Goal: Task Accomplishment & Management: Manage account settings

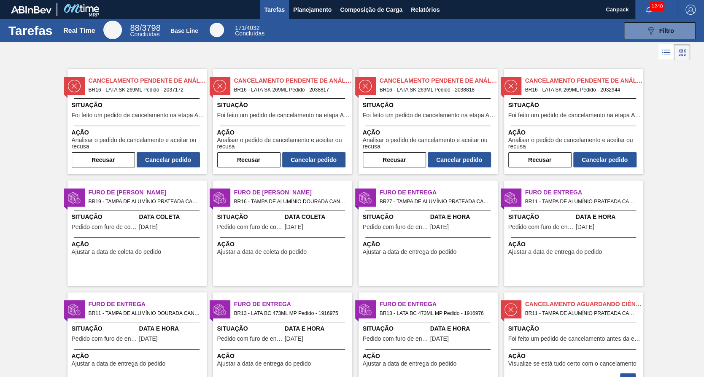
click at [130, 109] on span "Situação" at bounding box center [138, 105] width 133 height 9
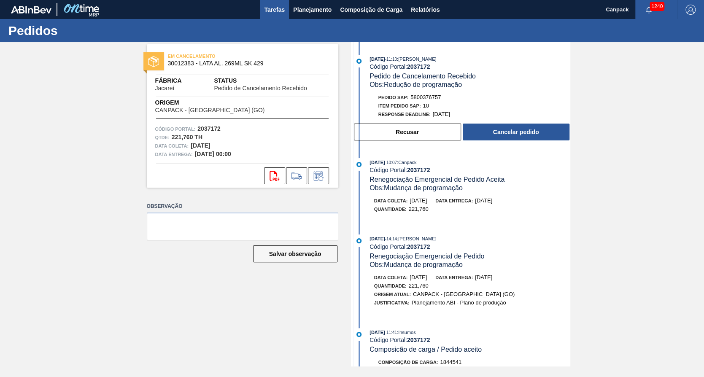
click at [282, 11] on span "Tarefas" at bounding box center [274, 10] width 21 height 10
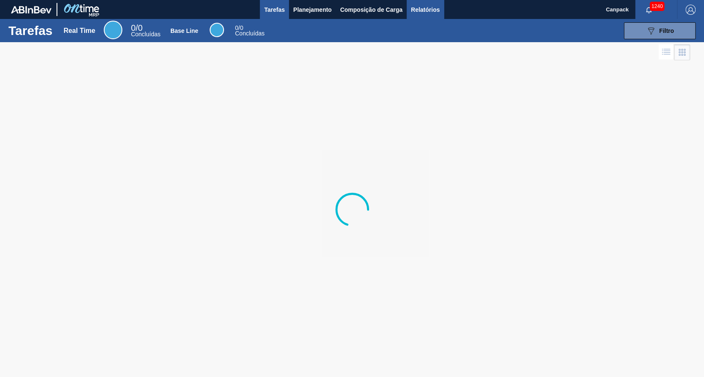
click at [426, 8] on span "Relatórios" at bounding box center [425, 10] width 29 height 10
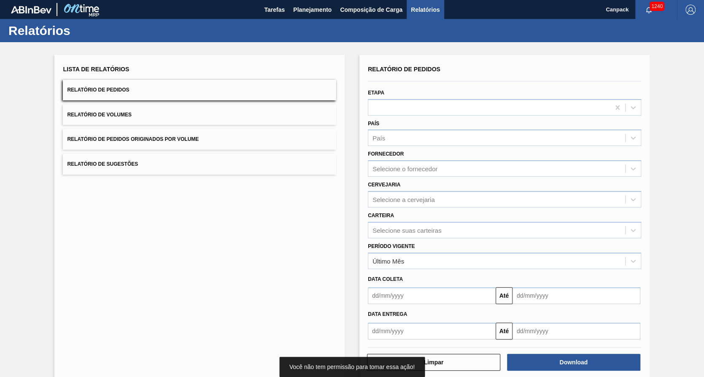
click at [166, 120] on button "Relatório de Volumes" at bounding box center [199, 115] width 273 height 21
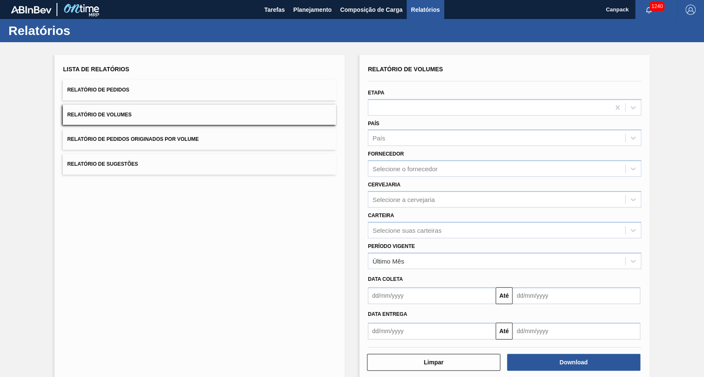
click at [397, 294] on input "text" at bounding box center [432, 295] width 128 height 17
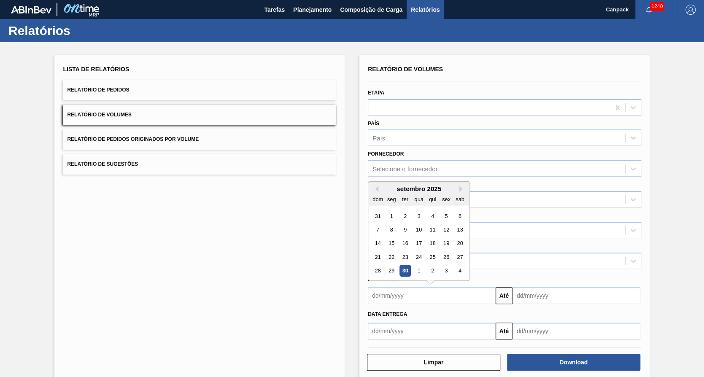
click at [404, 270] on div "30" at bounding box center [405, 270] width 11 height 11
type input "[DATE]"
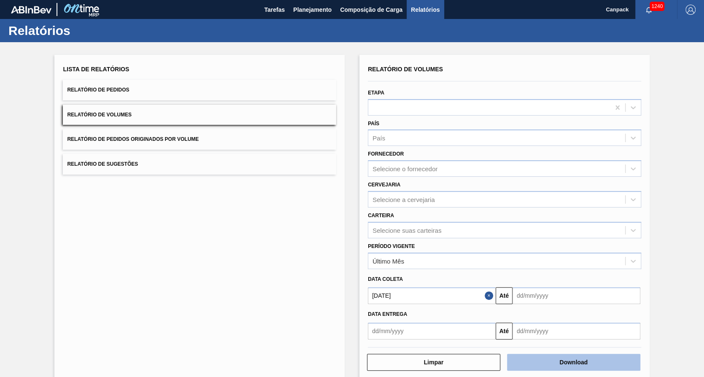
click at [590, 360] on button "Download" at bounding box center [573, 362] width 133 height 17
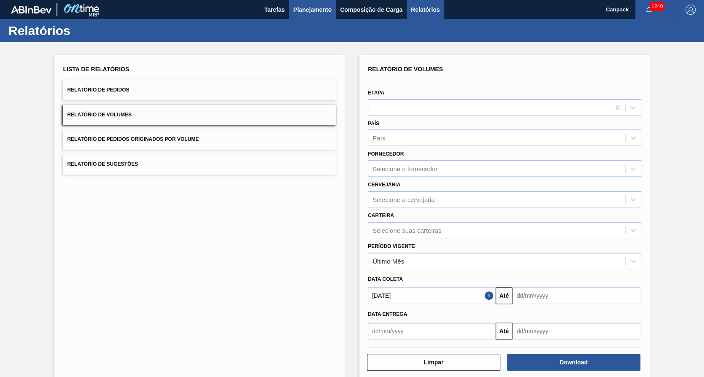
click at [312, 13] on span "Planejamento" at bounding box center [312, 10] width 38 height 10
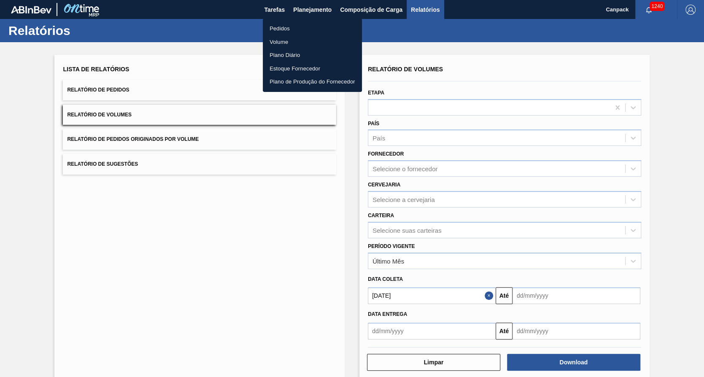
click at [290, 41] on li "Volume" at bounding box center [312, 42] width 99 height 14
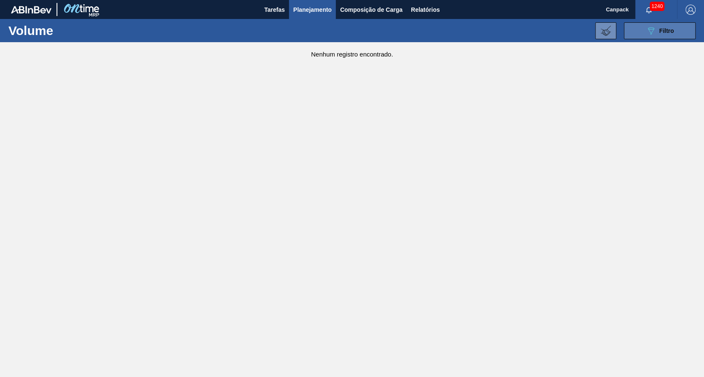
click at [652, 34] on icon "089F7B8B-B2A5-4AFE-B5C0-19BA573D28AC" at bounding box center [651, 31] width 10 height 10
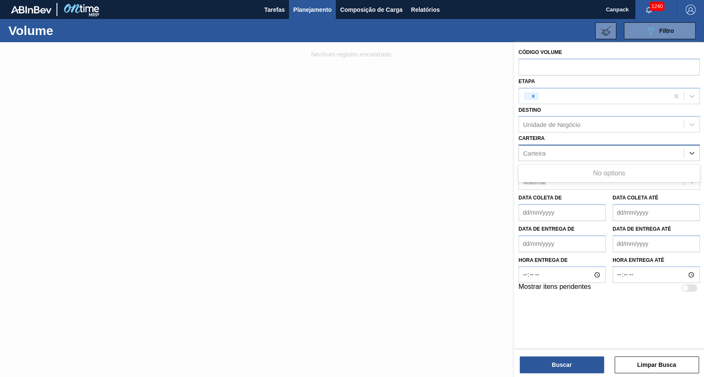
click at [571, 155] on div "Carteira" at bounding box center [601, 153] width 165 height 12
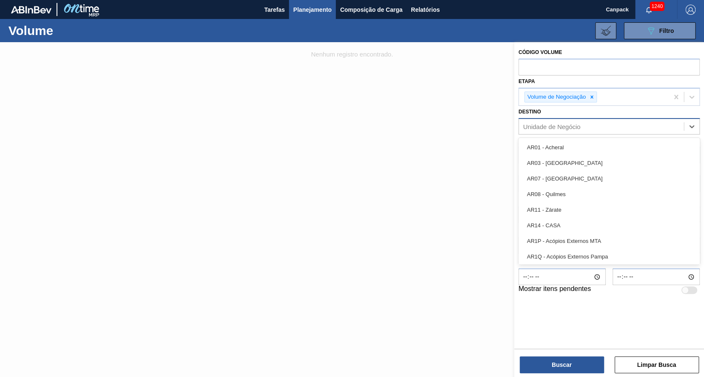
click at [560, 125] on div "Unidade de Negócio" at bounding box center [551, 126] width 57 height 7
click at [652, 115] on div "Destino option AR01 - Acheral focused, 1 of 93. 93 results available. Use Up an…" at bounding box center [609, 120] width 181 height 29
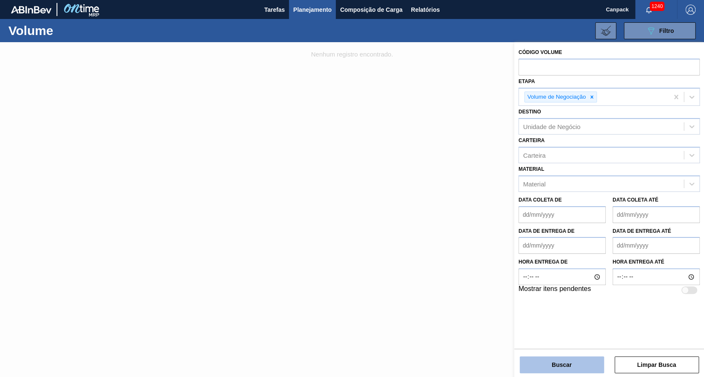
click at [582, 371] on button "Buscar" at bounding box center [562, 365] width 84 height 17
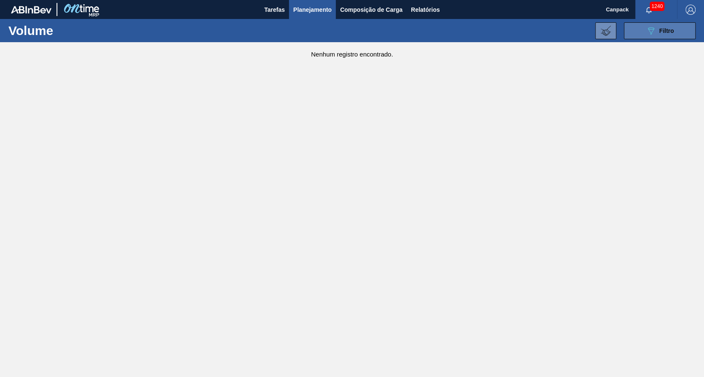
click at [655, 36] on button "089F7B8B-B2A5-4AFE-B5C0-19BA573D28AC Filtro" at bounding box center [660, 30] width 72 height 17
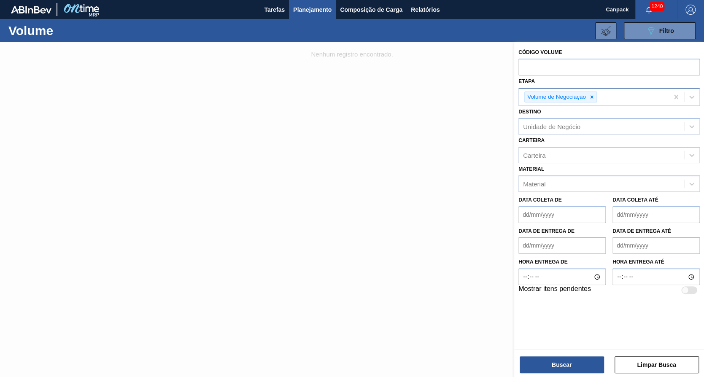
click at [619, 101] on div "Volume de Negociação" at bounding box center [594, 97] width 150 height 17
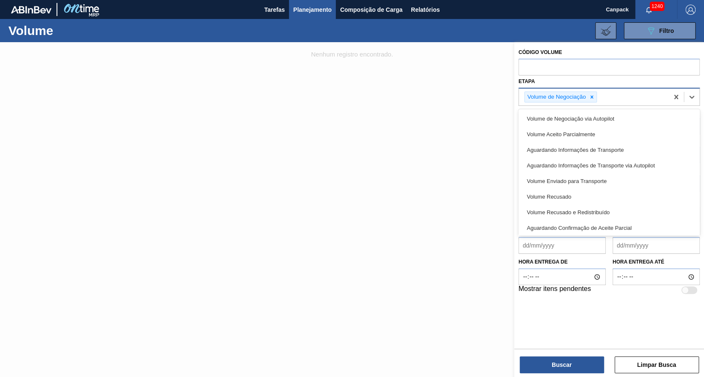
click at [592, 97] on icon at bounding box center [592, 96] width 3 height 3
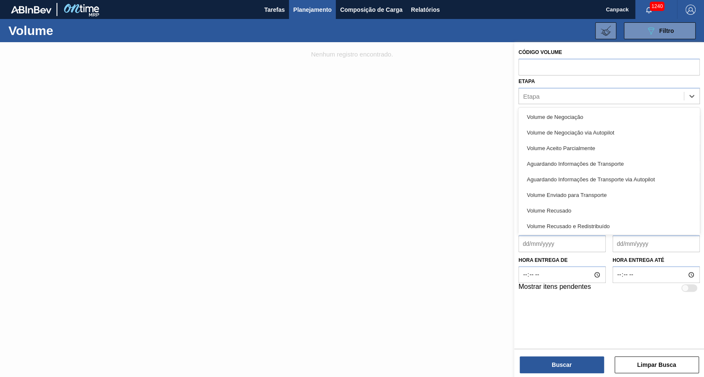
click at [575, 333] on div "Código Volume Etapa option Volume de Negociação, deselected. option Volume Recu…" at bounding box center [609, 194] width 190 height 305
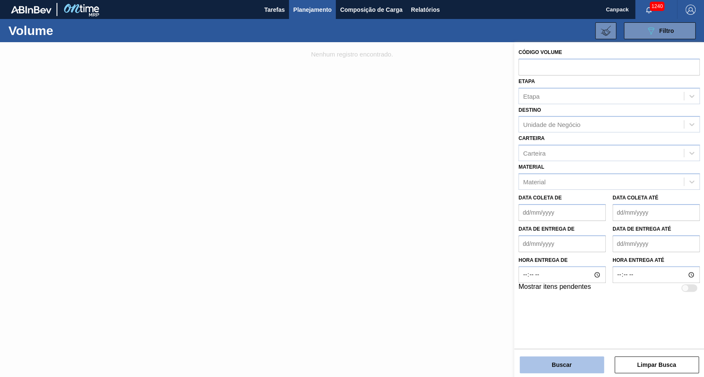
click at [570, 357] on button "Buscar" at bounding box center [562, 365] width 84 height 17
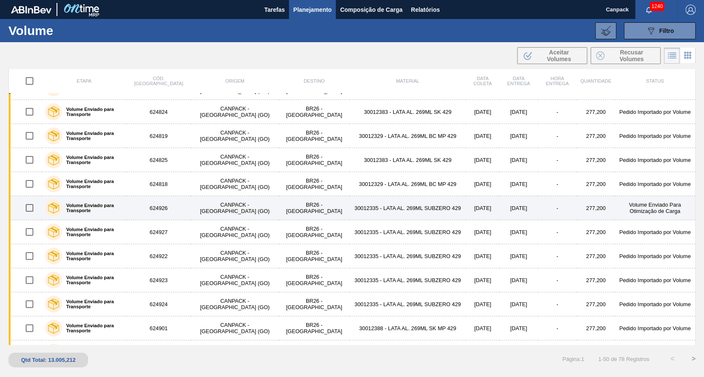
scroll to position [295, 0]
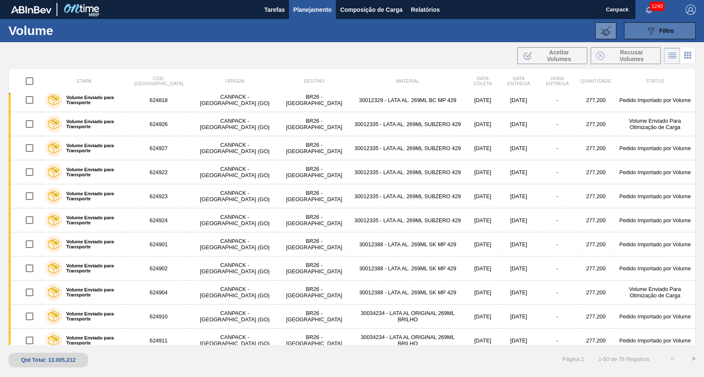
click at [669, 37] on button "089F7B8B-B2A5-4AFE-B5C0-19BA573D28AC Filtro" at bounding box center [660, 30] width 72 height 17
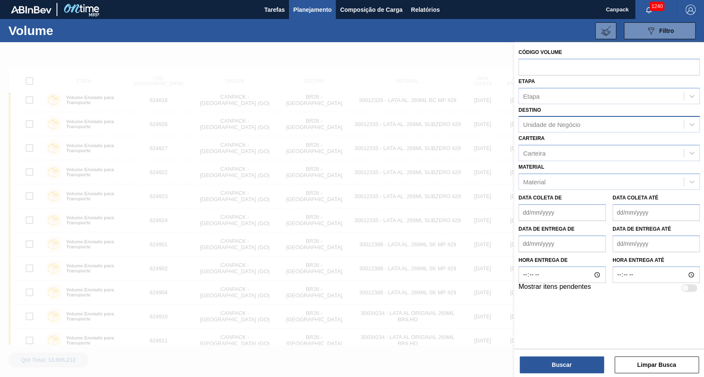
click at [591, 125] on div "Unidade de Negócio" at bounding box center [601, 125] width 165 height 12
type input "jaca"
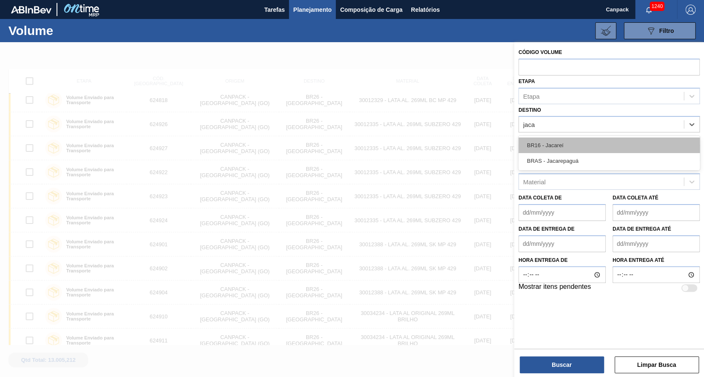
click at [585, 147] on div "BR16 - Jacareí" at bounding box center [609, 146] width 181 height 16
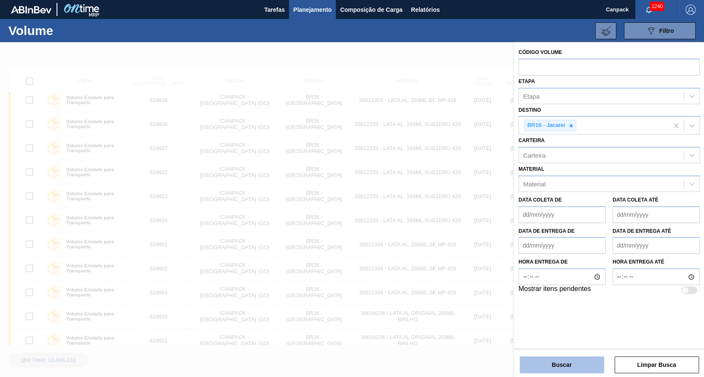
click at [593, 364] on button "Buscar" at bounding box center [562, 365] width 84 height 17
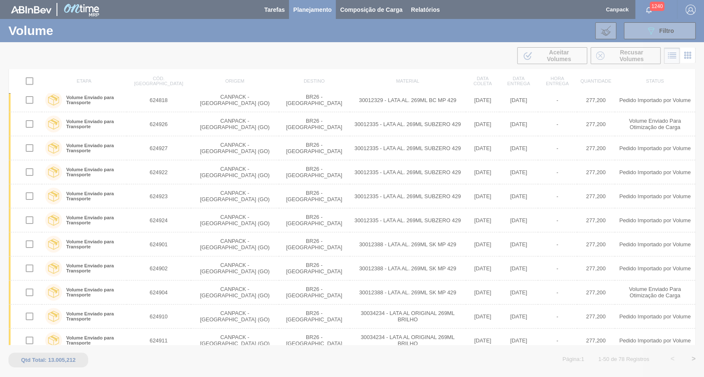
scroll to position [0, 0]
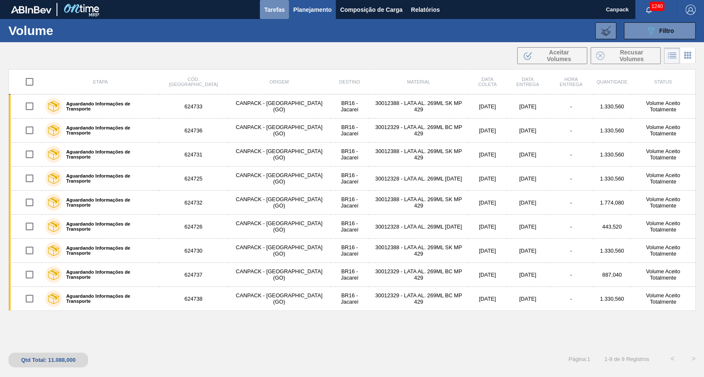
click at [282, 7] on span "Tarefas" at bounding box center [274, 10] width 21 height 10
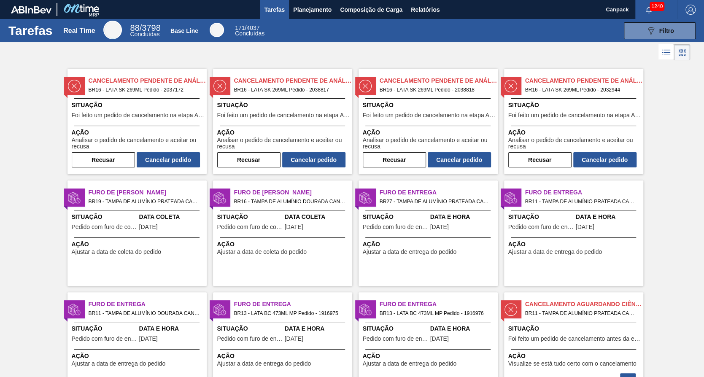
click at [287, 94] on span "BR16 - LATA SK 269ML Pedido - 2038817" at bounding box center [289, 89] width 111 height 9
click at [427, 109] on div "Situação Foi feito um pedido de cancelamento na etapa Aguardando Faturamento" at bounding box center [429, 111] width 133 height 21
click at [522, 102] on span "Situação" at bounding box center [575, 105] width 133 height 9
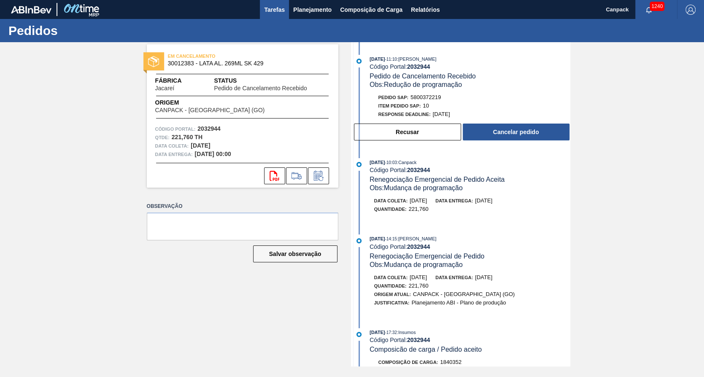
click at [272, 11] on span "Tarefas" at bounding box center [274, 10] width 21 height 10
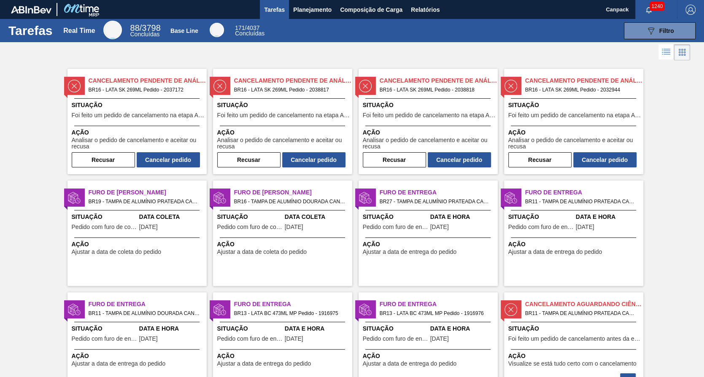
click at [670, 56] on li at bounding box center [667, 51] width 16 height 15
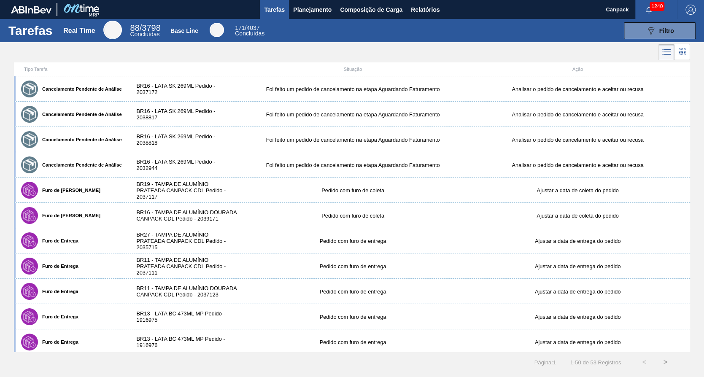
click at [681, 51] on icon at bounding box center [682, 52] width 10 height 10
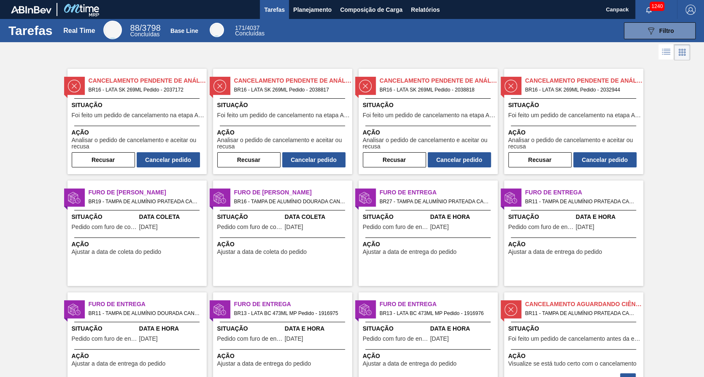
click at [129, 107] on span "Situação" at bounding box center [138, 105] width 133 height 9
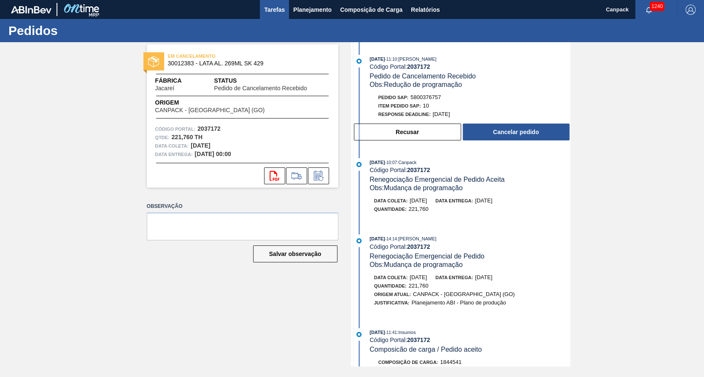
click at [273, 14] on button "Tarefas" at bounding box center [274, 9] width 29 height 19
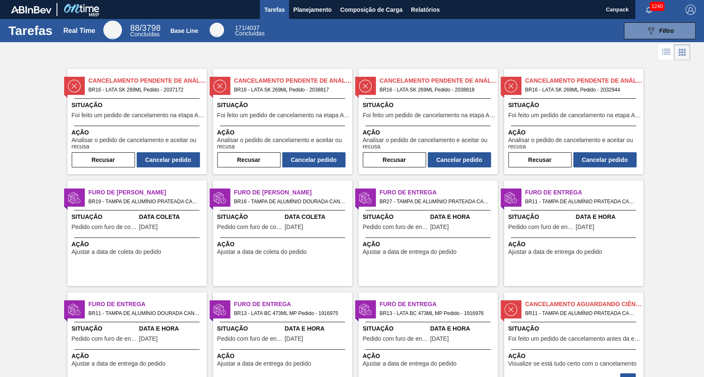
click at [312, 109] on span "Situação" at bounding box center [283, 105] width 133 height 9
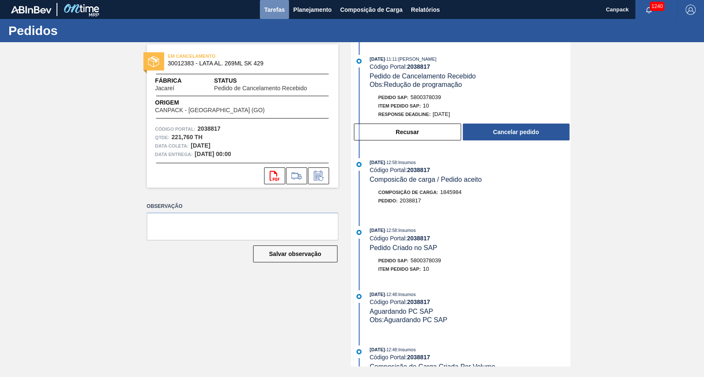
click at [276, 6] on span "Tarefas" at bounding box center [274, 10] width 21 height 10
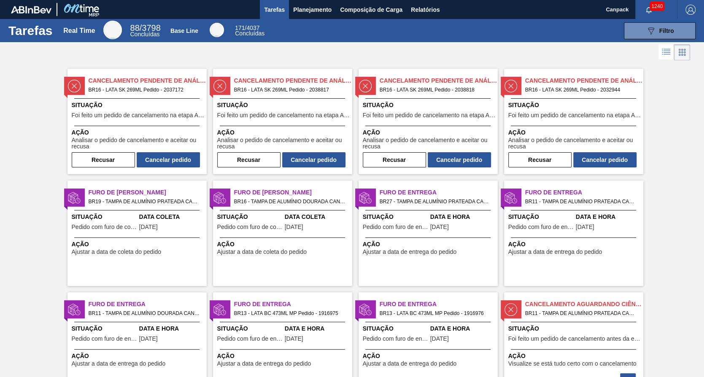
click at [410, 98] on div "Cancelamento Pendente de Análise BR16 - LATA SK 269ML Pedido - 2038818 Situação…" at bounding box center [428, 122] width 139 height 106
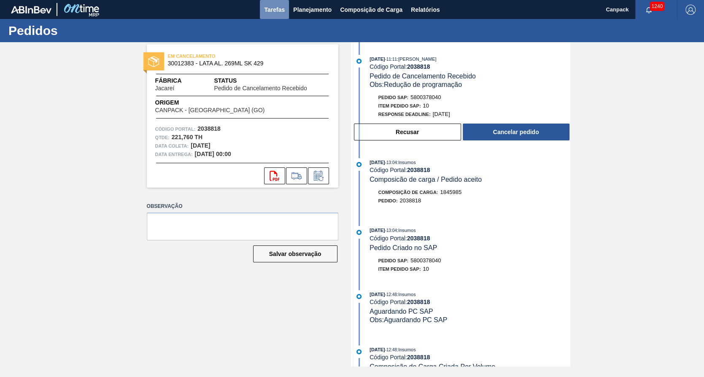
click at [276, 12] on span "Tarefas" at bounding box center [274, 10] width 21 height 10
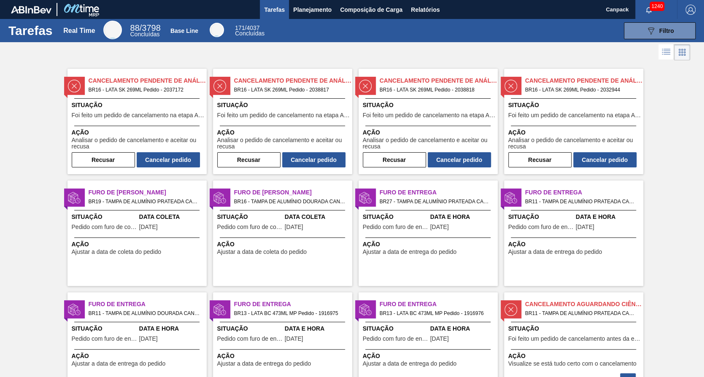
click at [597, 124] on div "Cancelamento Pendente de Análise BR16 - LATA SK 269ML Pedido - 2032944 Situação…" at bounding box center [573, 122] width 139 height 106
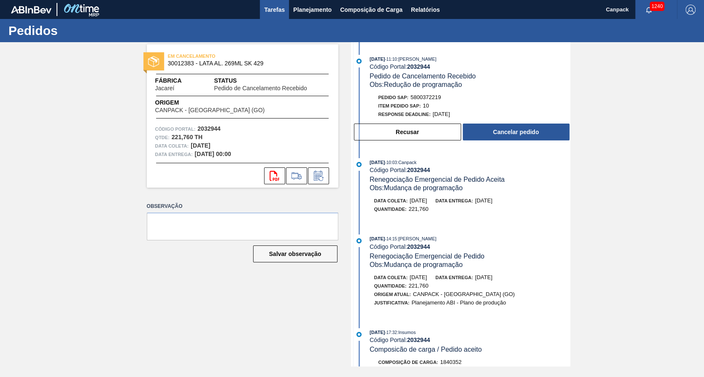
click at [272, 3] on button "Tarefas" at bounding box center [274, 9] width 29 height 19
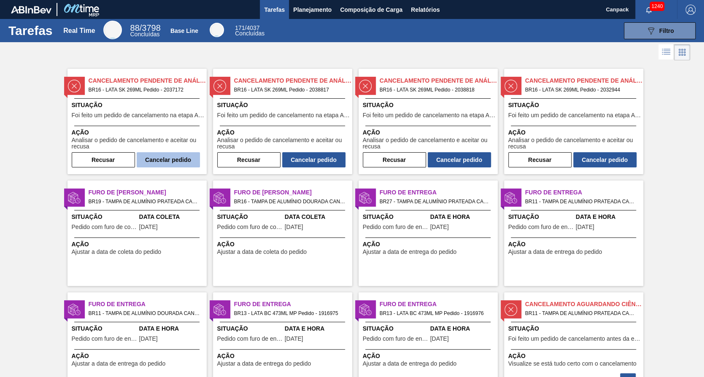
click at [178, 161] on button "Cancelar pedido" at bounding box center [168, 159] width 63 height 15
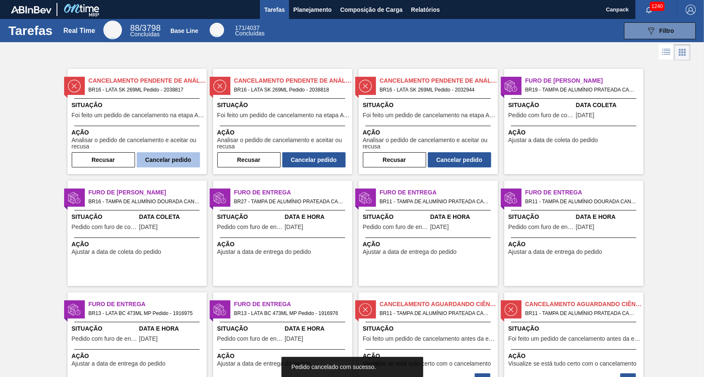
click at [166, 156] on button "Cancelar pedido" at bounding box center [168, 159] width 63 height 15
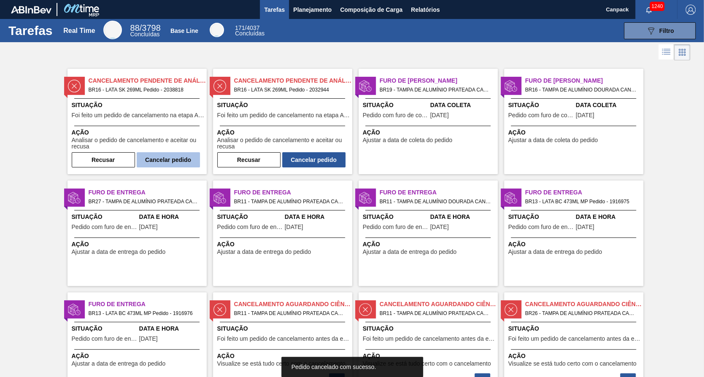
click at [171, 160] on button "Cancelar pedido" at bounding box center [168, 159] width 63 height 15
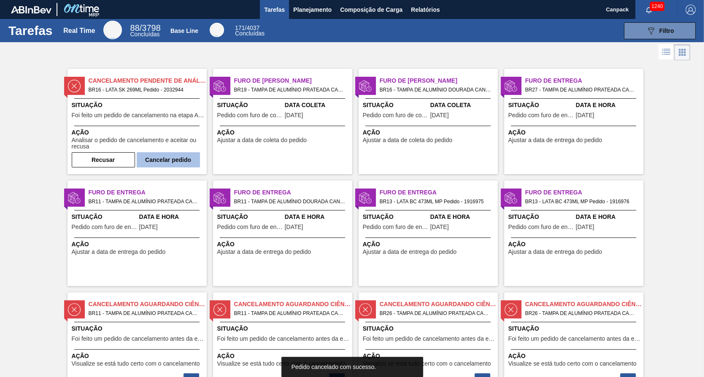
click at [161, 159] on button "Cancelar pedido" at bounding box center [168, 159] width 63 height 15
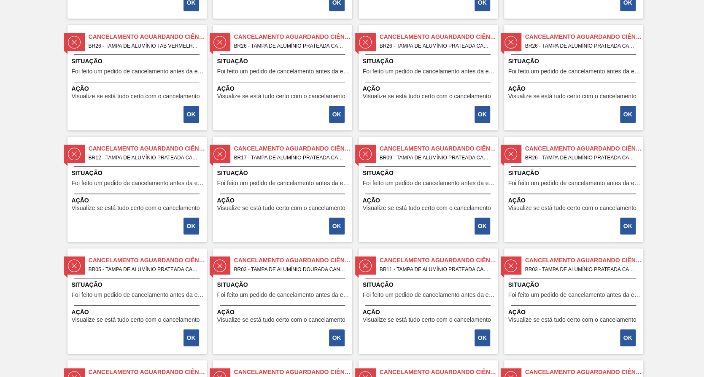
scroll to position [801, 0]
